Goal: Transaction & Acquisition: Download file/media

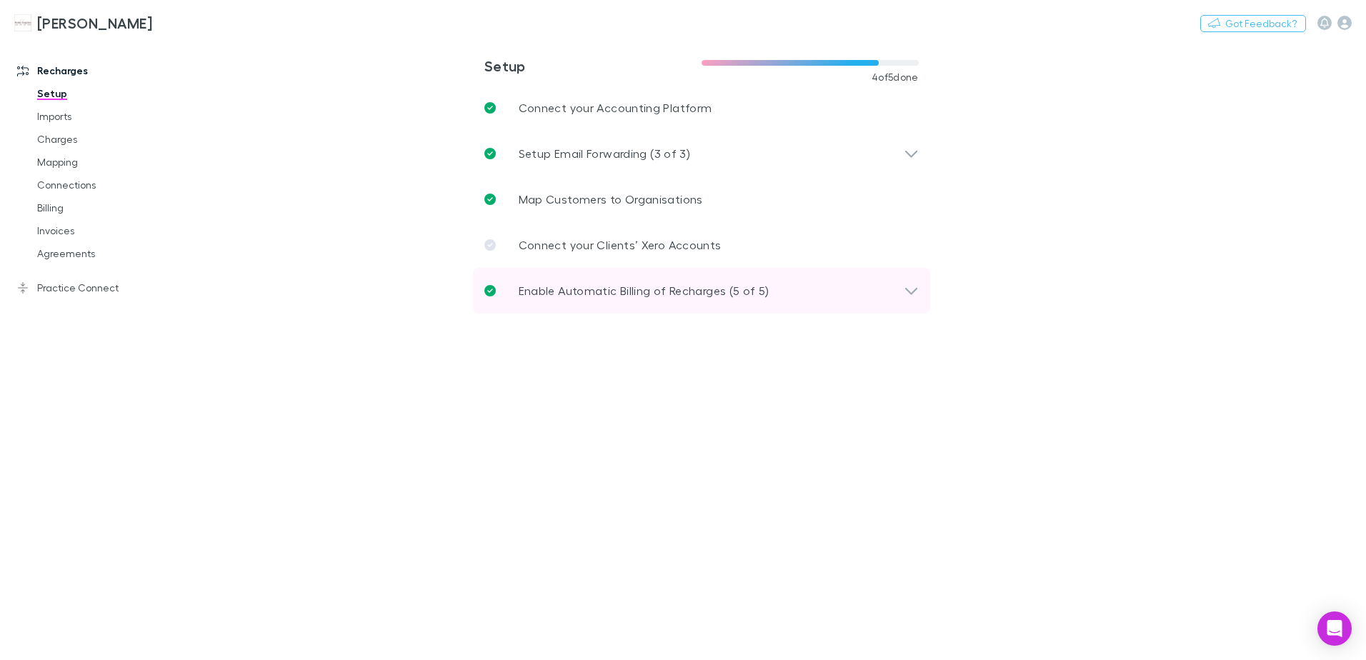
click at [905, 297] on icon at bounding box center [911, 290] width 15 height 17
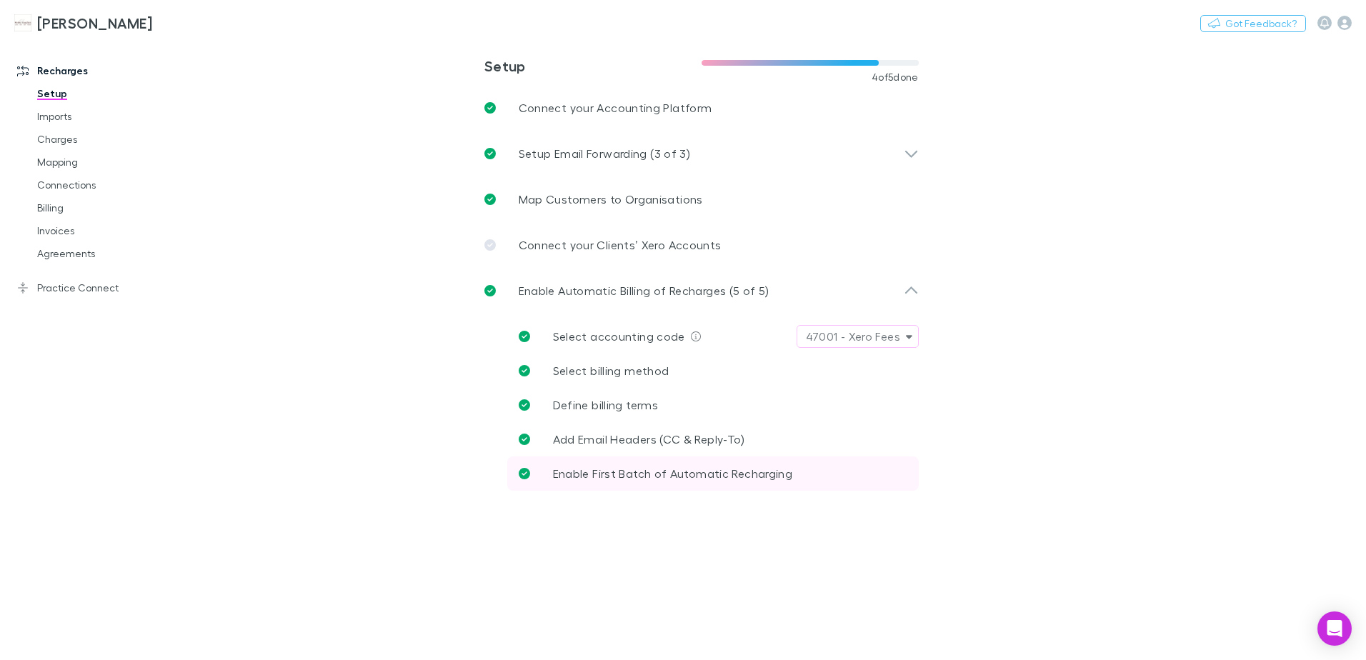
click at [903, 489] on link "Enable First Batch of Automatic Recharging" at bounding box center [713, 474] width 412 height 34
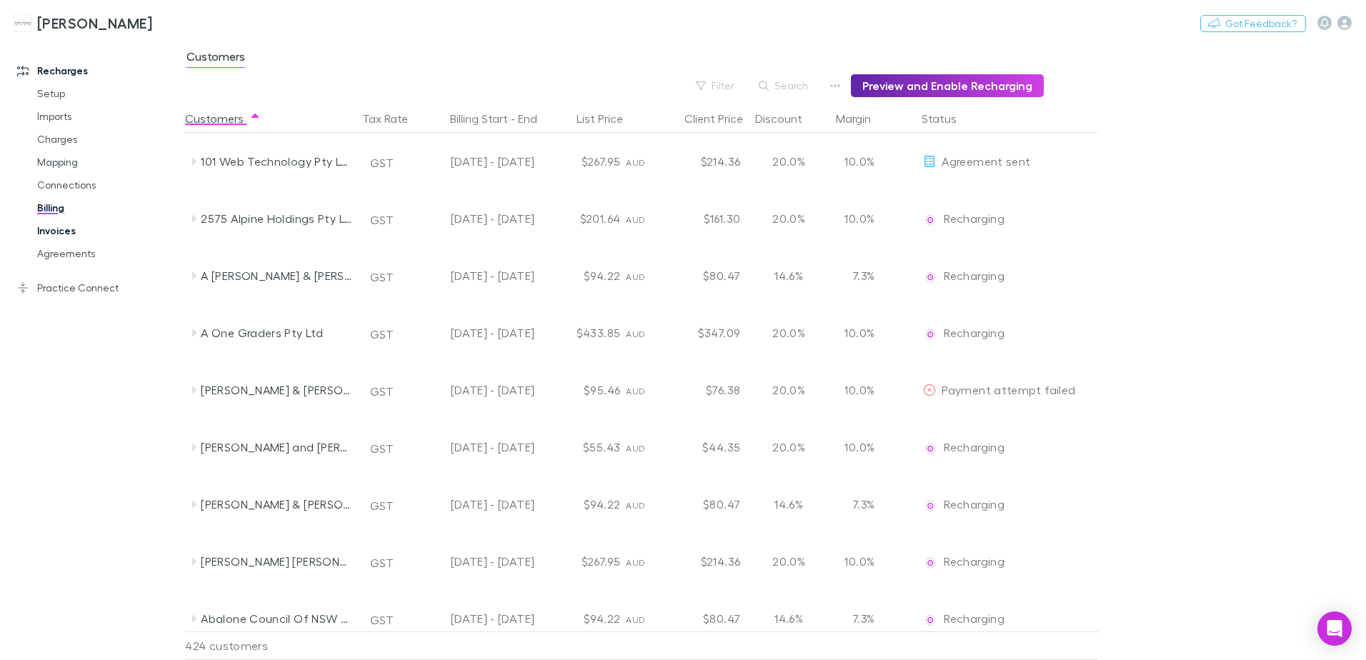
click at [64, 232] on link "Invoices" at bounding box center [108, 230] width 170 height 23
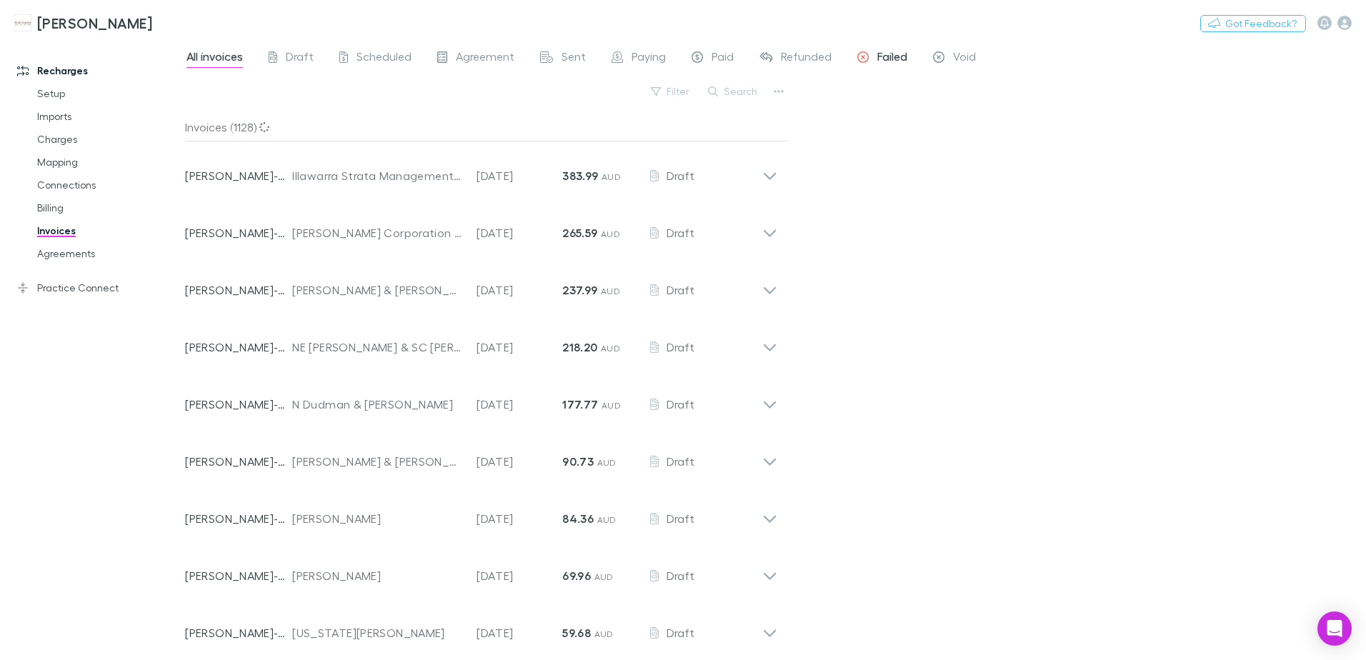
click at [890, 56] on span "Failed" at bounding box center [892, 58] width 30 height 19
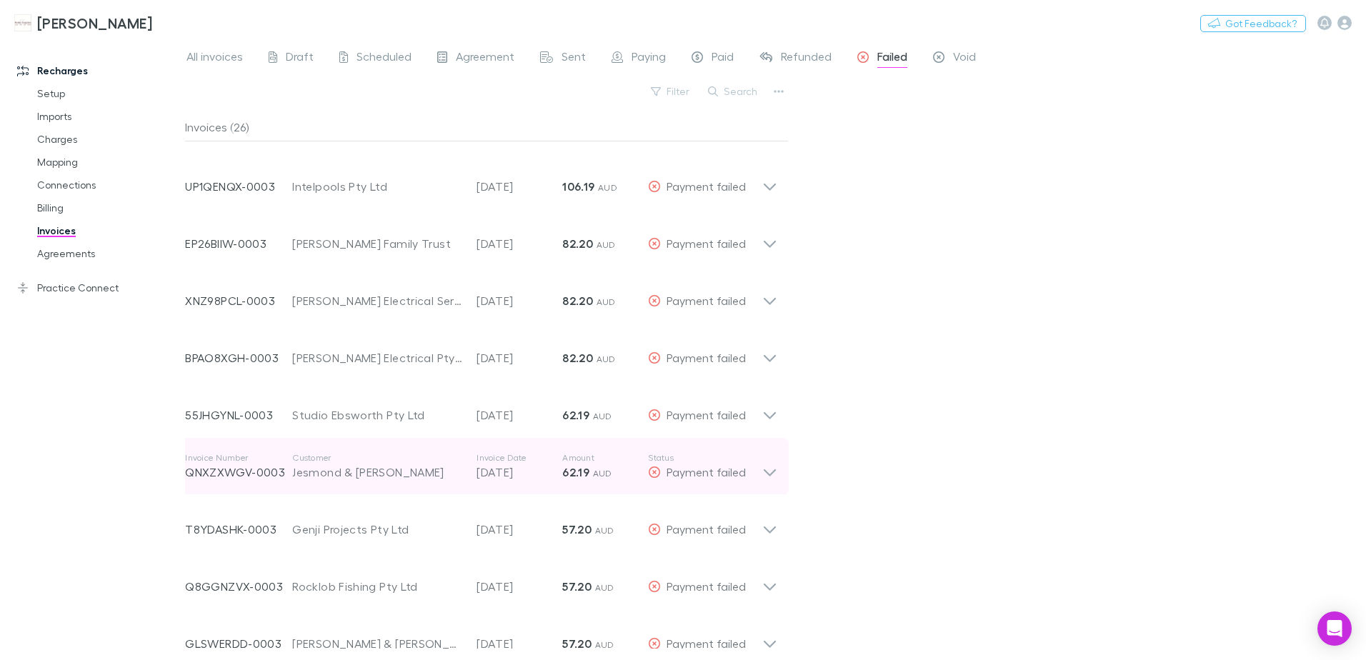
scroll to position [71, 0]
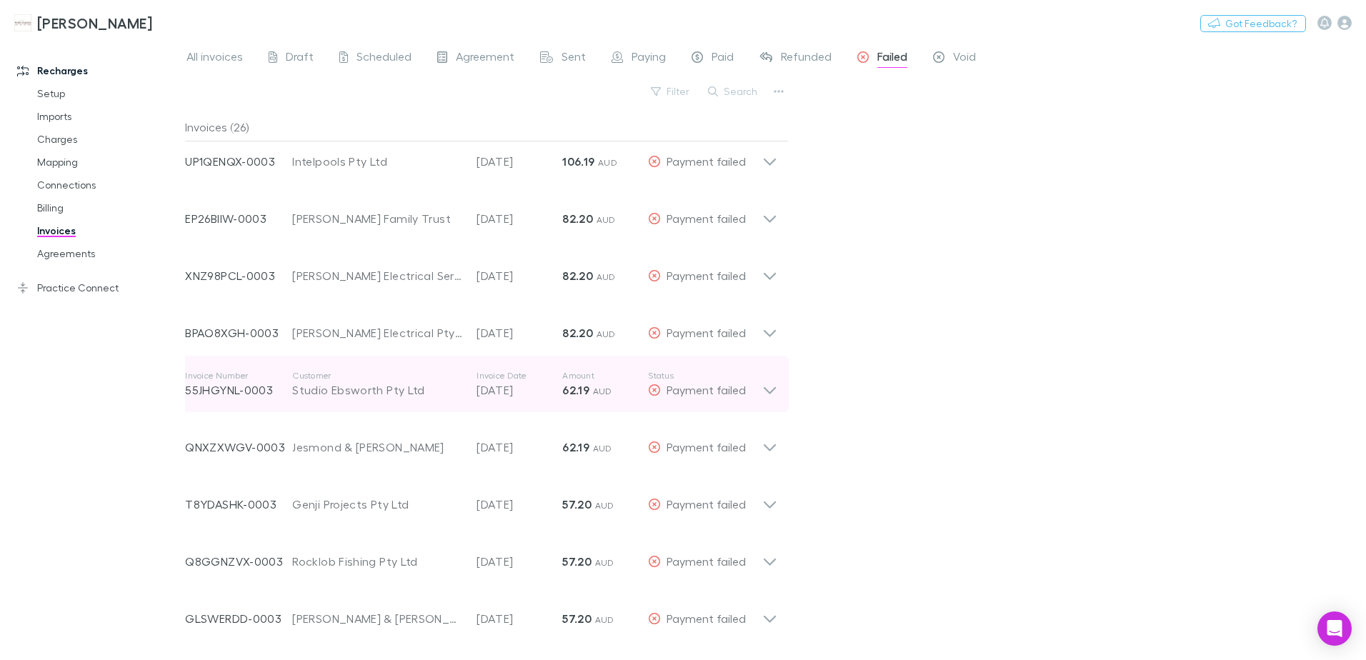
click at [768, 388] on icon at bounding box center [769, 384] width 15 height 29
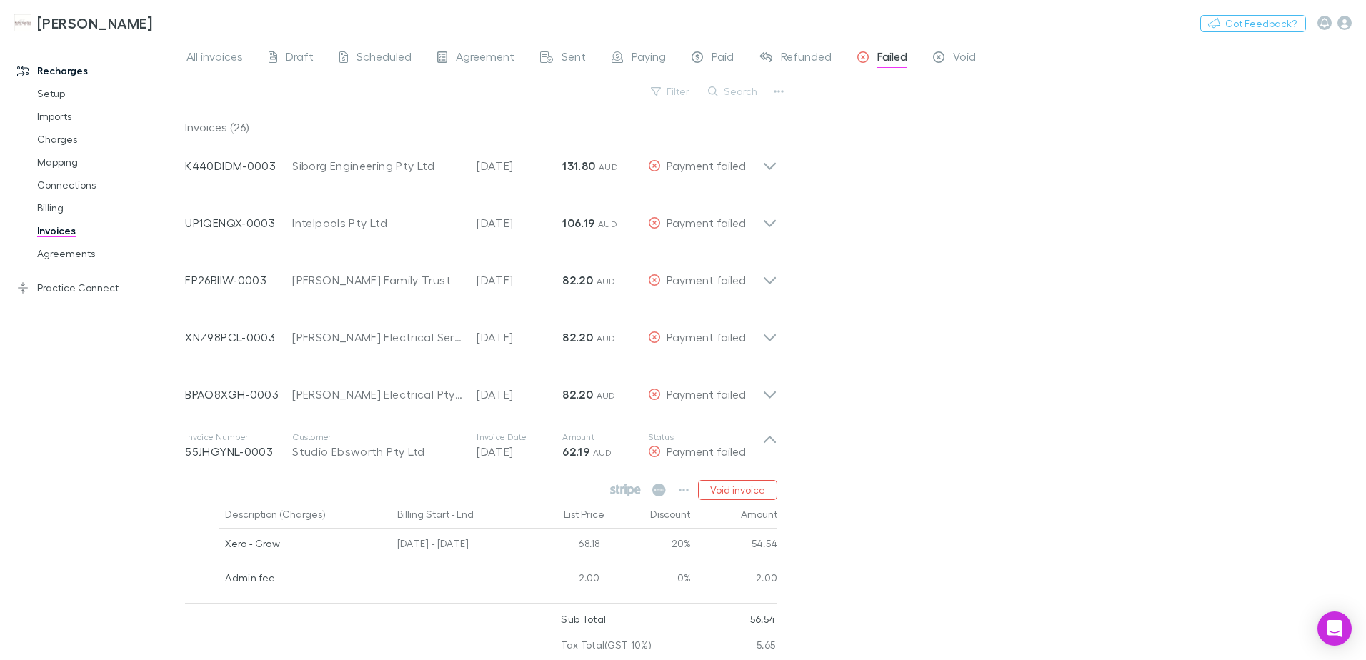
scroll to position [0, 0]
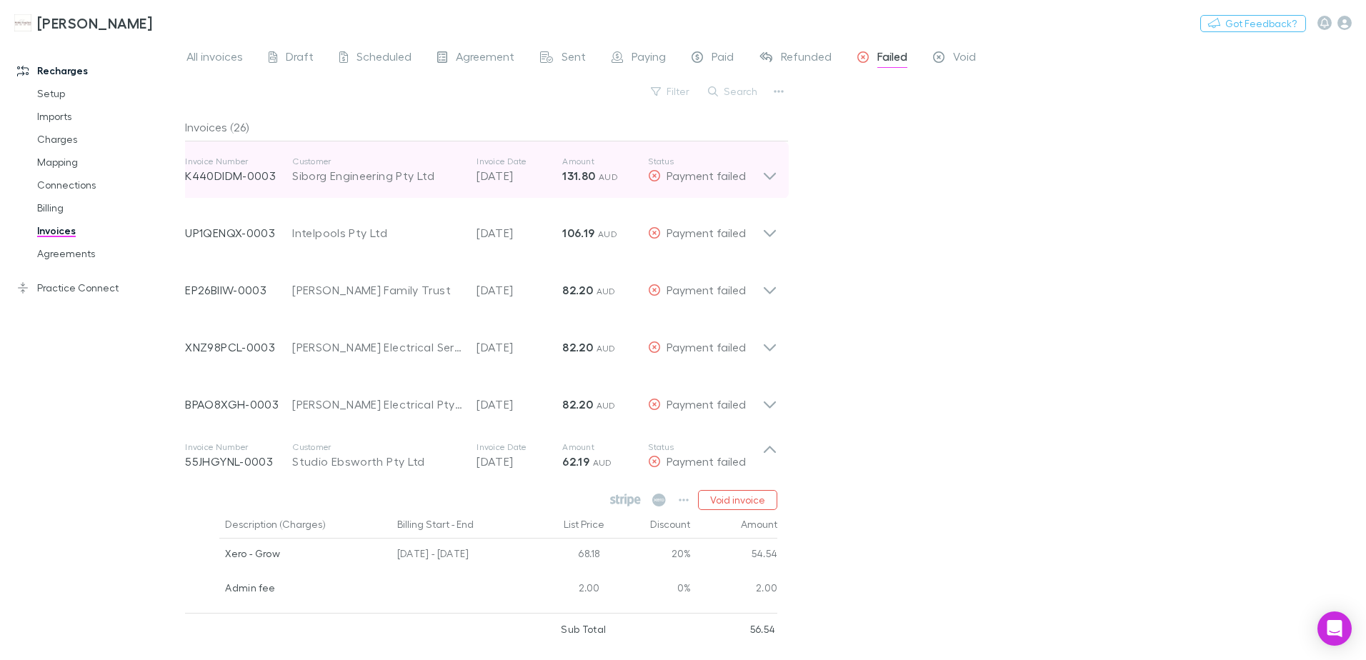
click at [767, 179] on icon at bounding box center [769, 170] width 15 height 29
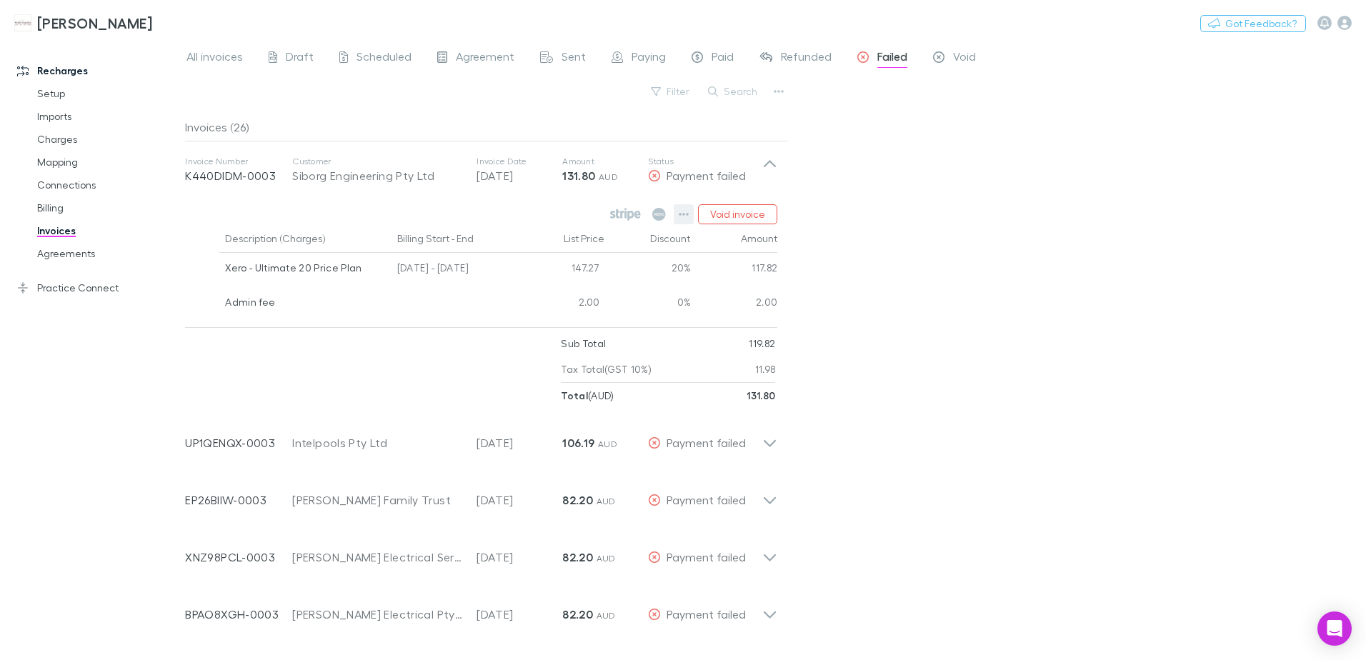
click at [682, 218] on icon "button" at bounding box center [684, 214] width 10 height 11
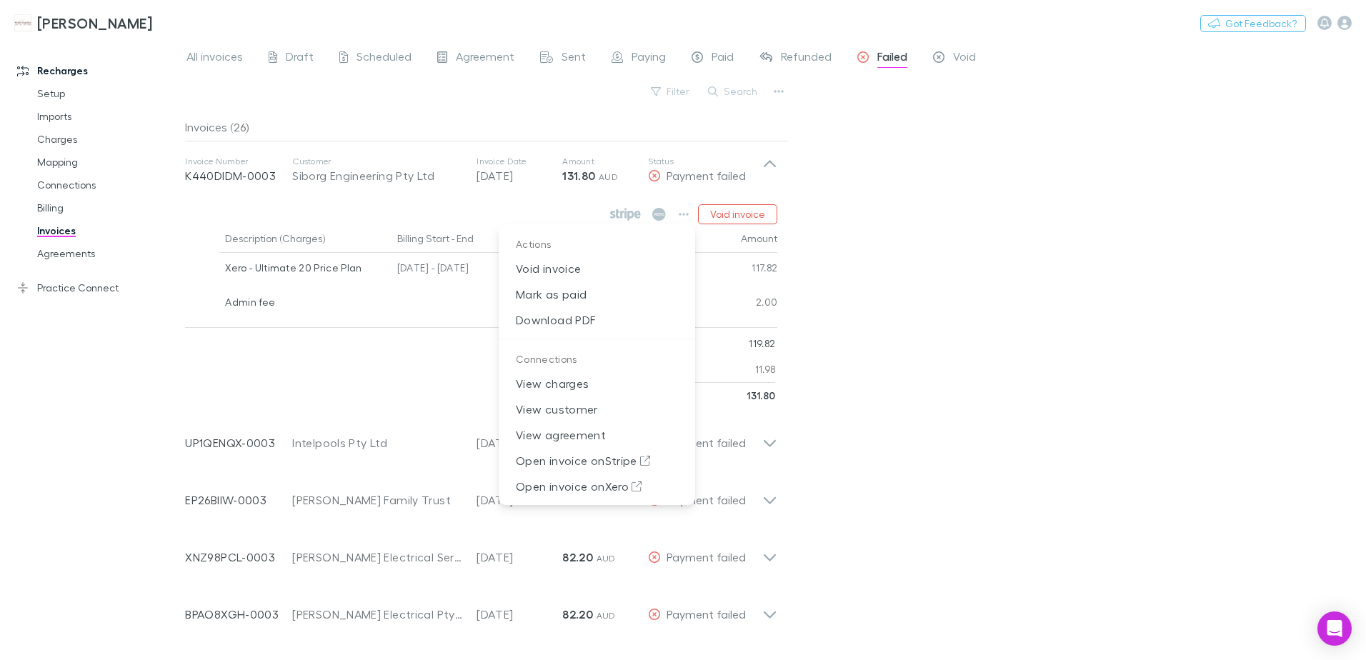
click at [970, 241] on div at bounding box center [683, 330] width 1366 height 660
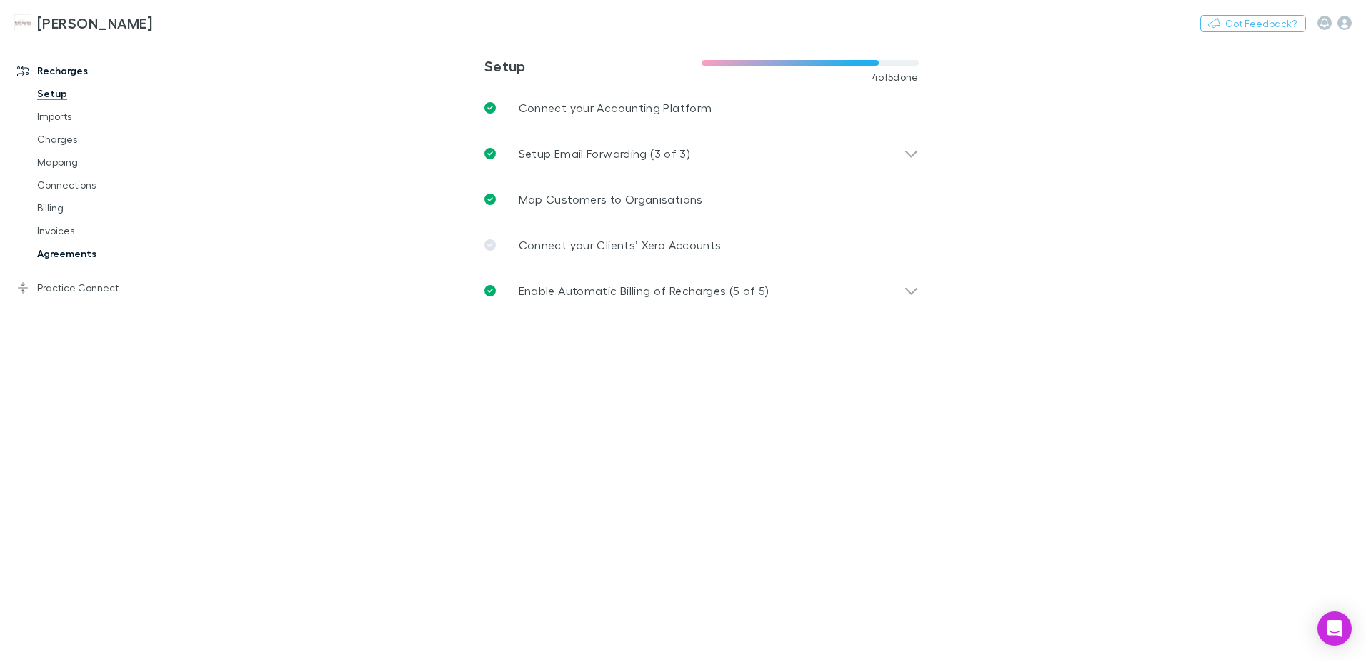
click at [76, 249] on link "Agreements" at bounding box center [108, 253] width 170 height 23
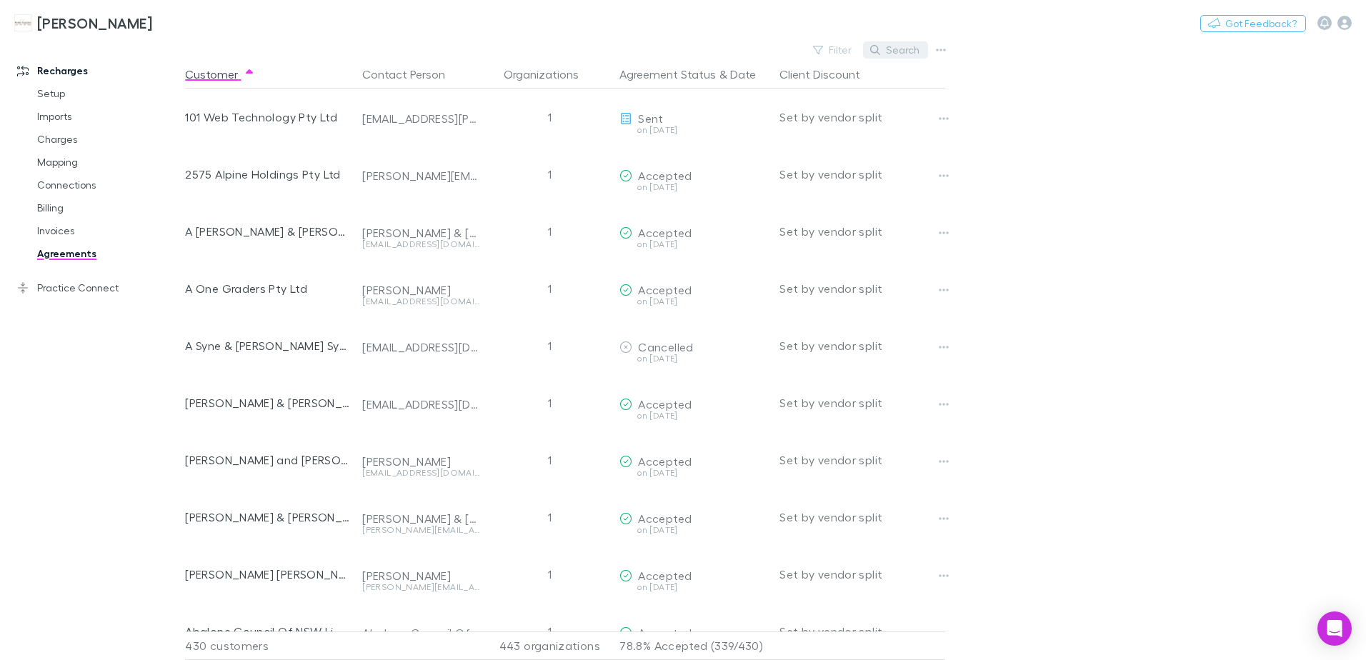
click at [889, 52] on button "Search" at bounding box center [895, 49] width 65 height 17
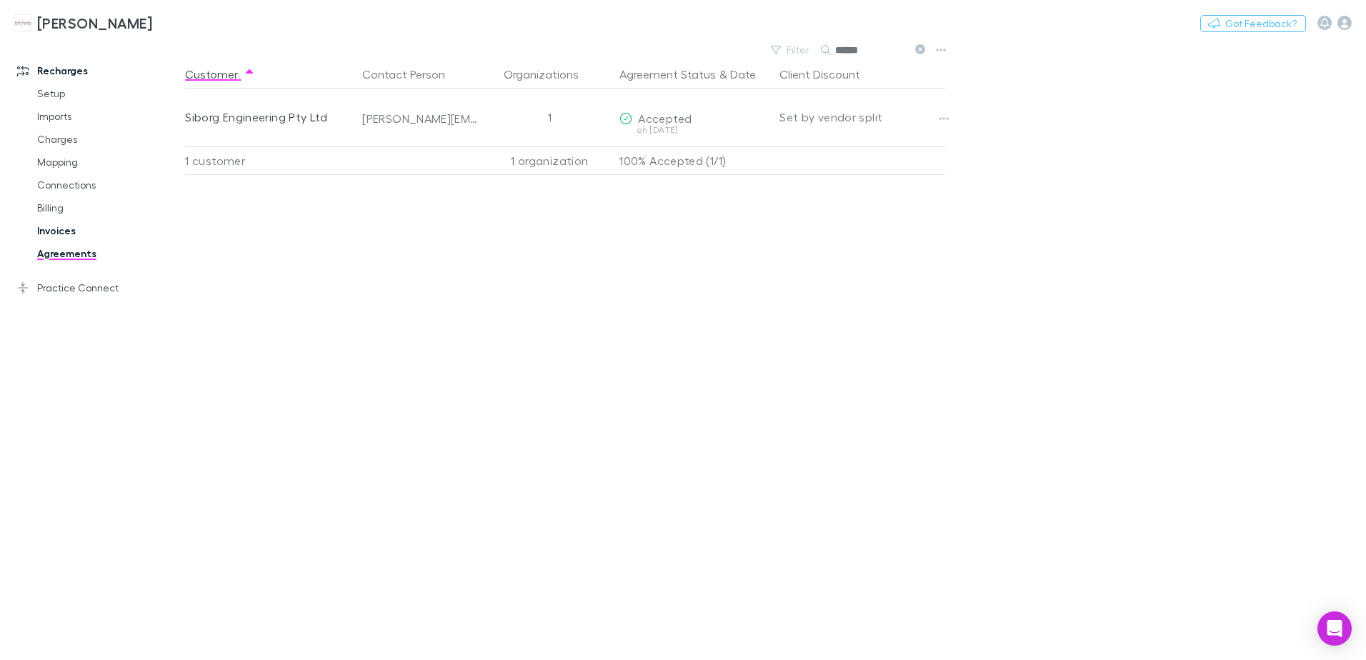
type input "******"
click at [56, 234] on link "Invoices" at bounding box center [108, 230] width 170 height 23
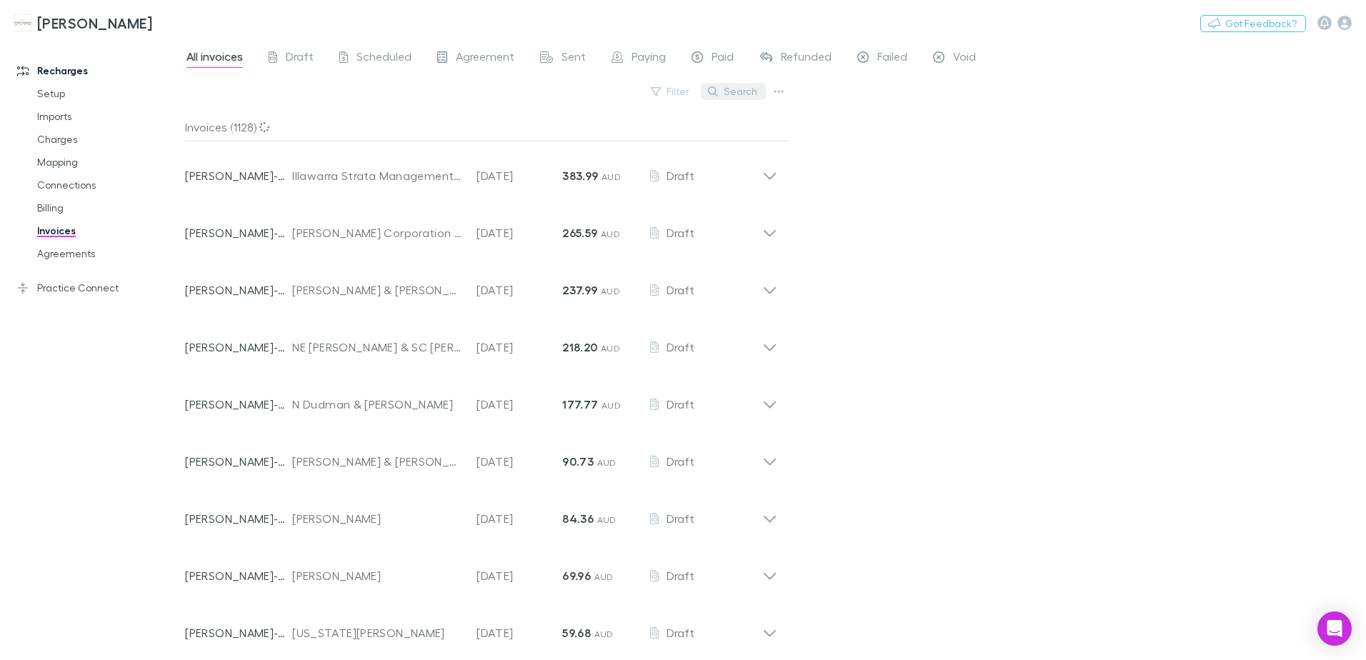
click at [737, 99] on button "Search" at bounding box center [733, 91] width 65 height 17
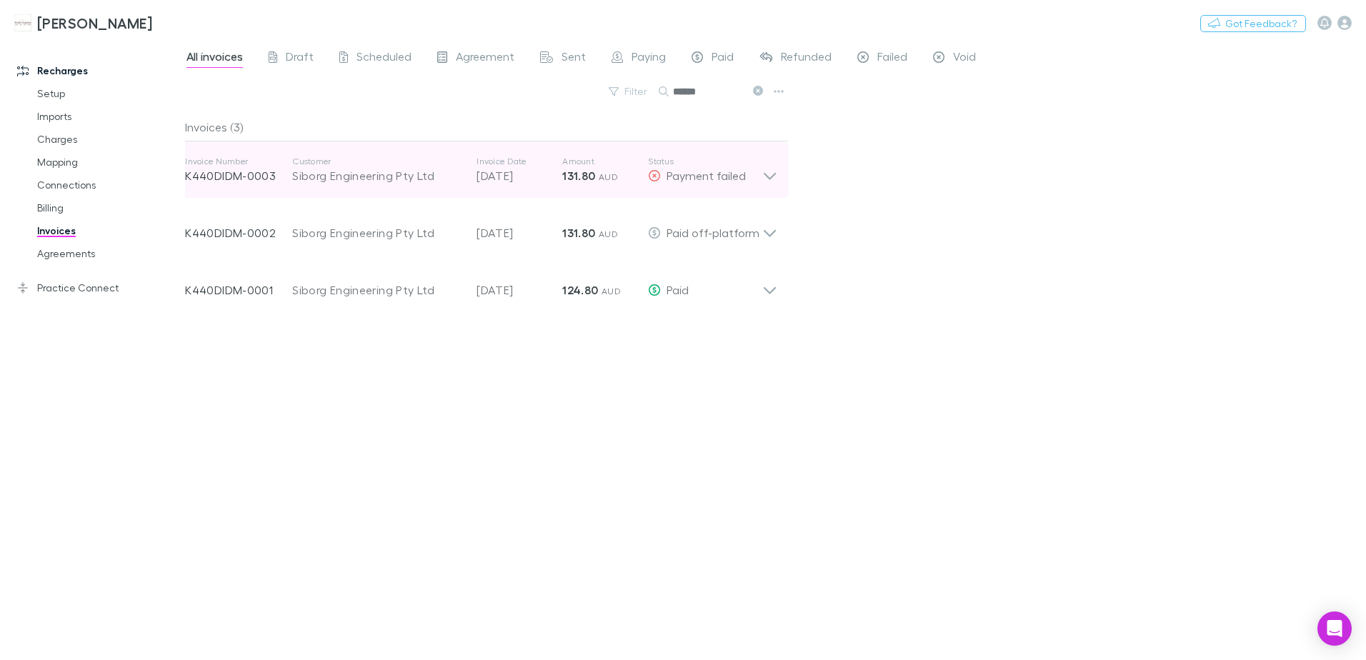
type input "******"
click at [767, 179] on icon at bounding box center [769, 170] width 15 height 29
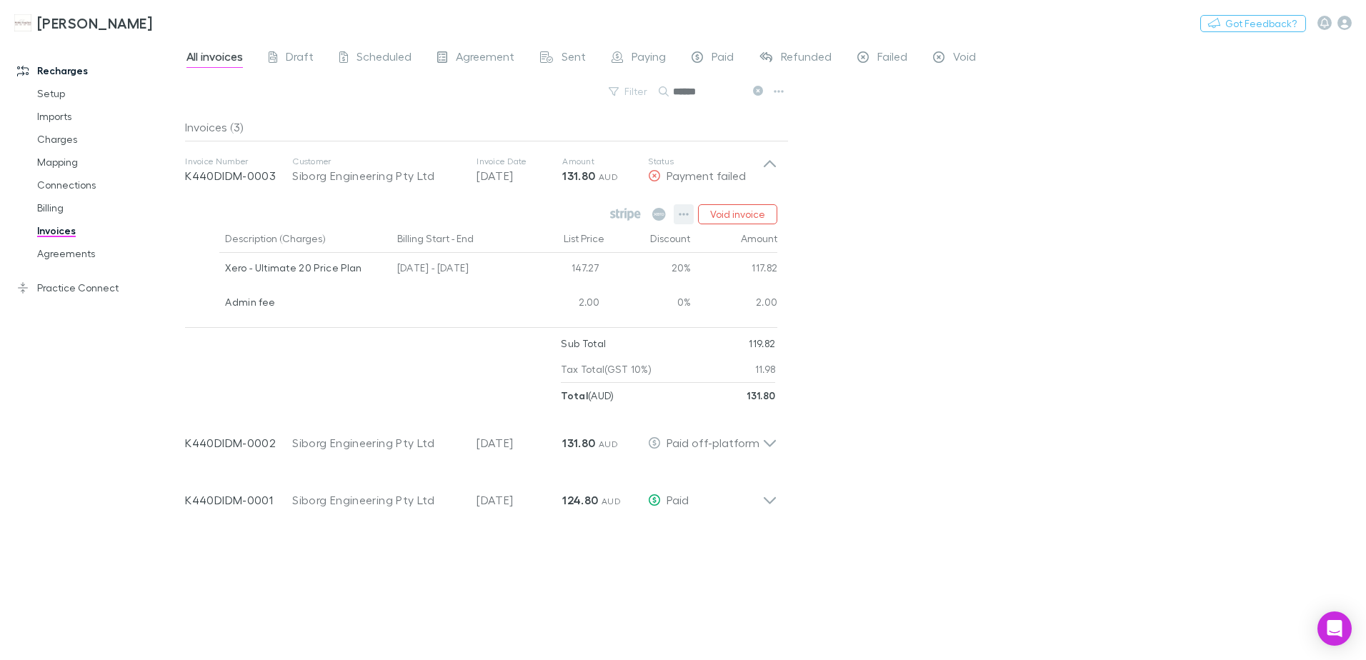
click at [683, 215] on icon "button" at bounding box center [684, 214] width 10 height 11
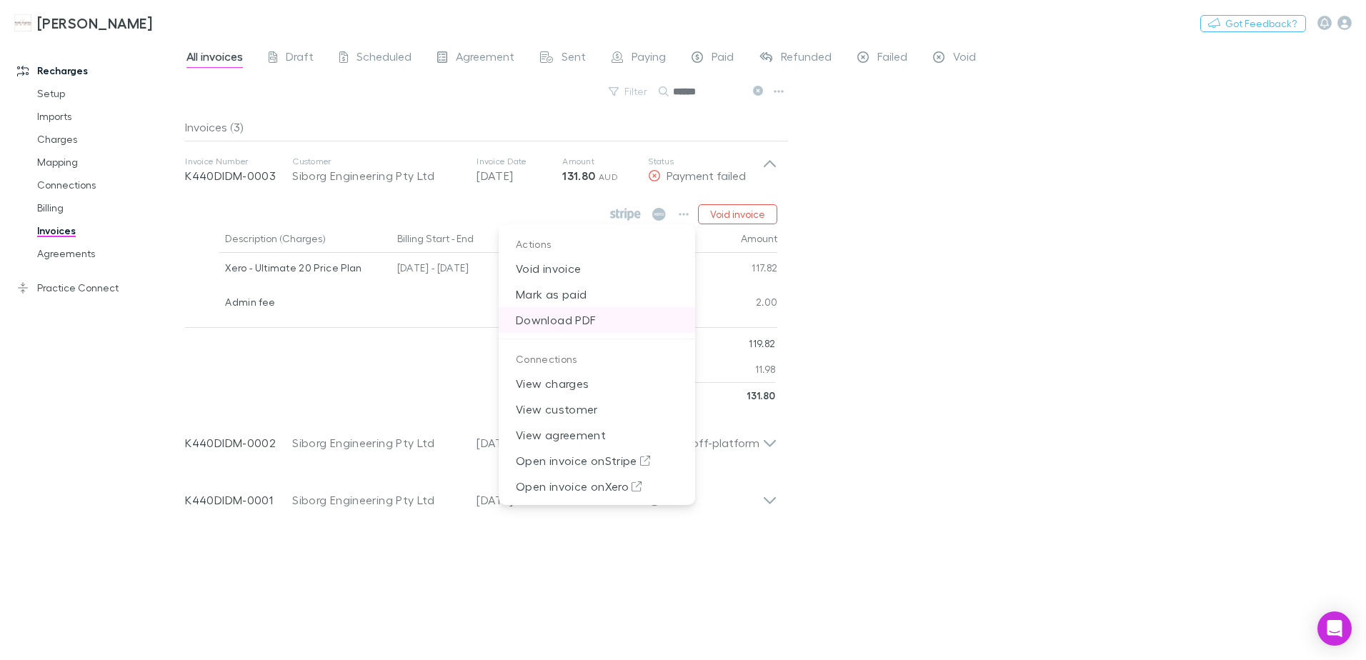
click at [564, 315] on p "Download PDF" at bounding box center [597, 320] width 196 height 26
